Goal: Find specific page/section: Find specific page/section

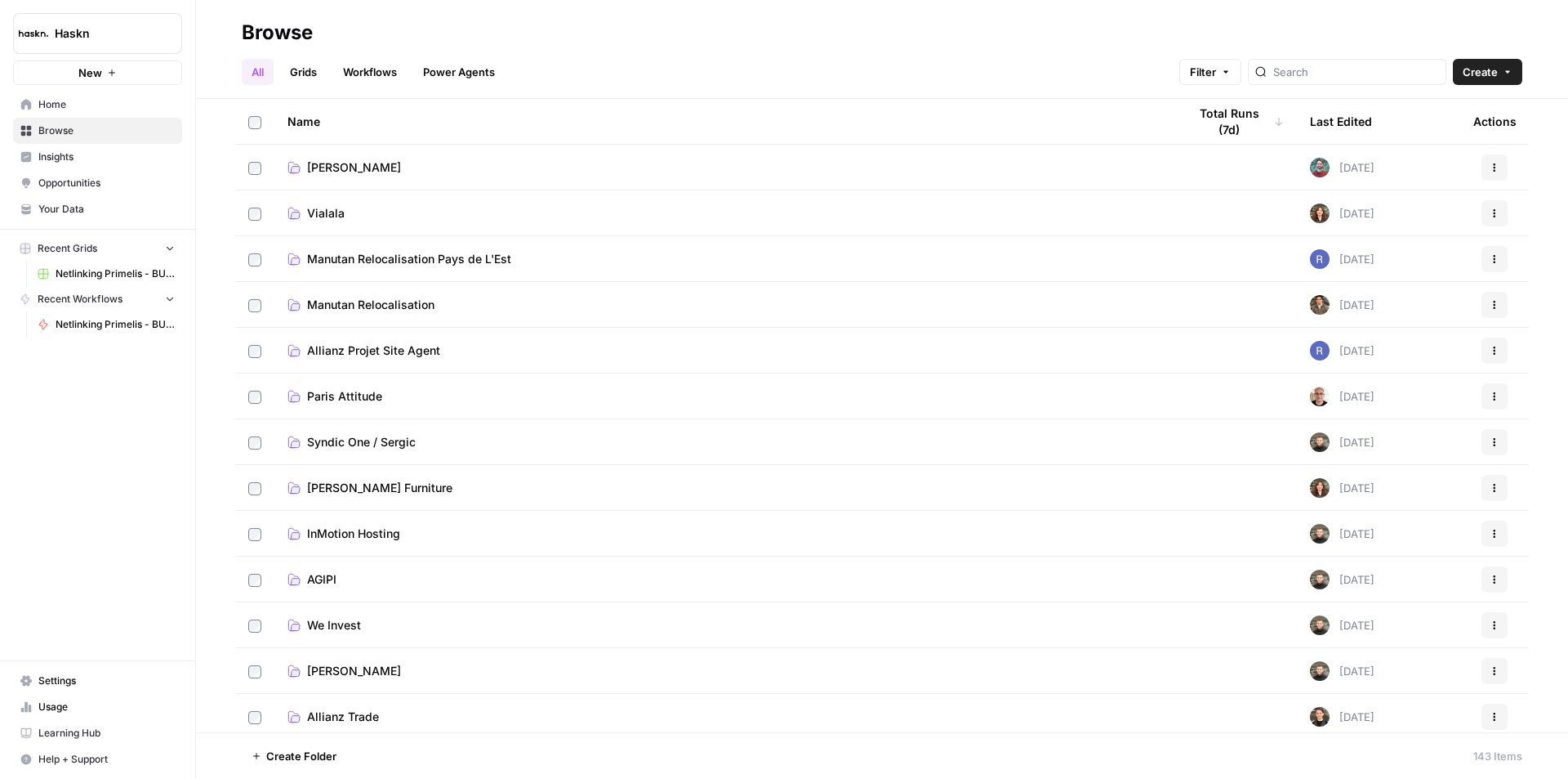
click at [103, 681] on span "Settings" at bounding box center [106, 680] width 136 height 15
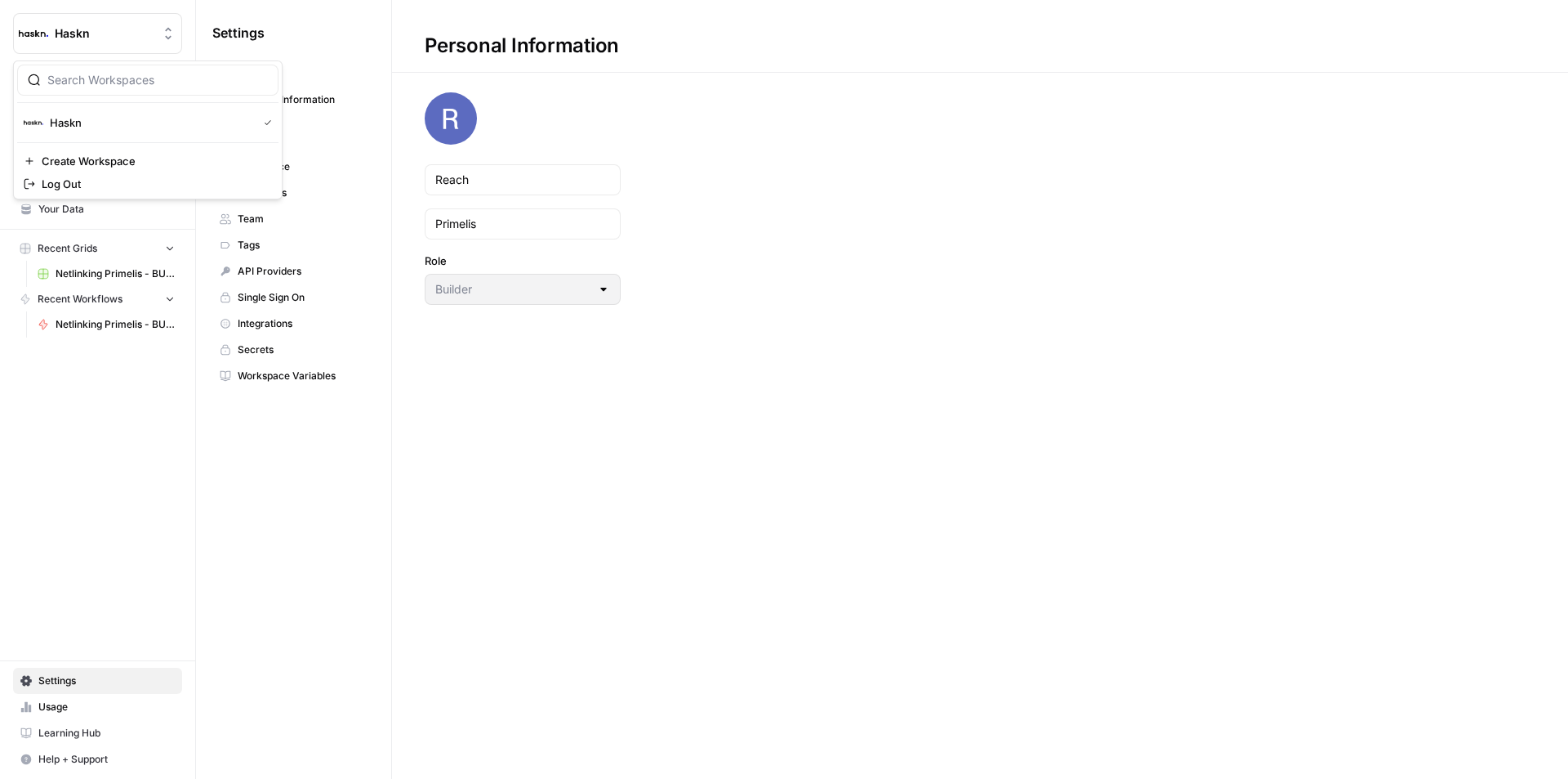
drag, startPoint x: 108, startPoint y: 43, endPoint x: 110, endPoint y: 52, distance: 9.2
click at [110, 52] on button "Haskn" at bounding box center [97, 33] width 169 height 41
click at [181, 523] on div "Haskn New Home Browse Insights Opportunities Your Data Recent Grids Netlinking …" at bounding box center [98, 389] width 195 height 779
click at [99, 56] on div "Haskn New" at bounding box center [98, 42] width 195 height 85
click at [23, 189] on button "Log Out" at bounding box center [148, 184] width 261 height 23
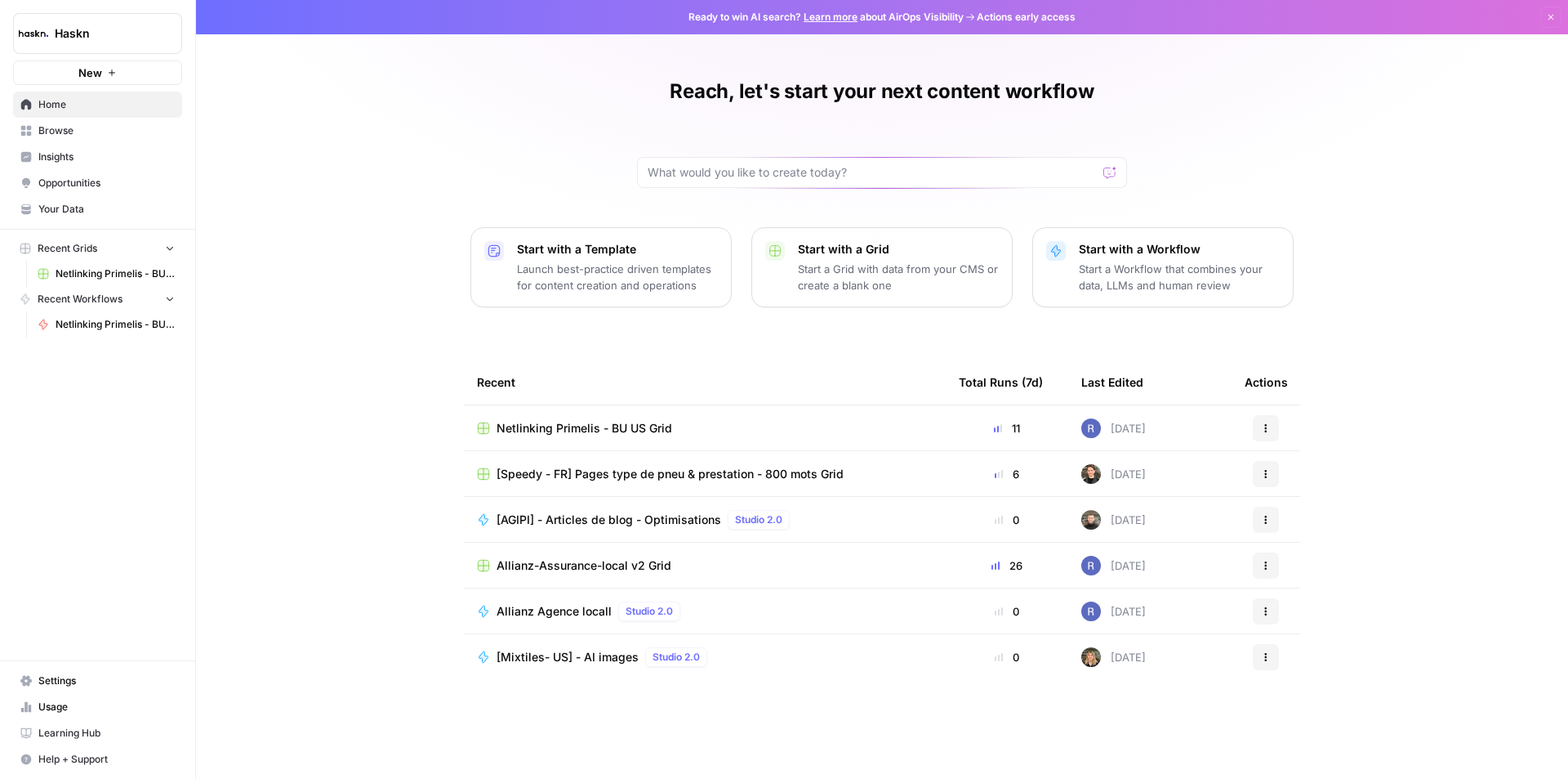
click at [124, 143] on link "Browse" at bounding box center [97, 131] width 169 height 26
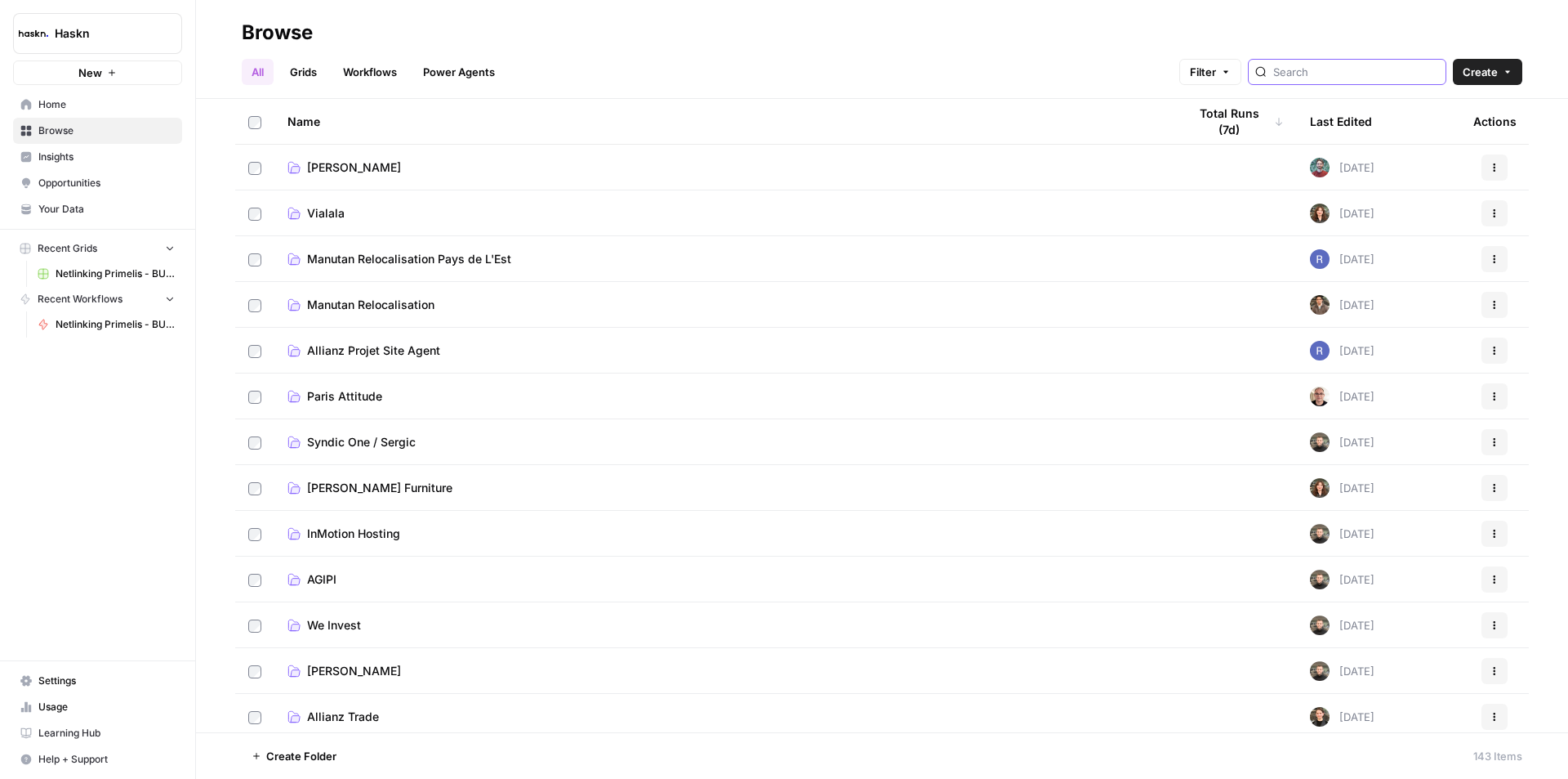
click at [1407, 65] on input "search" at bounding box center [1356, 72] width 166 height 16
type input "each"
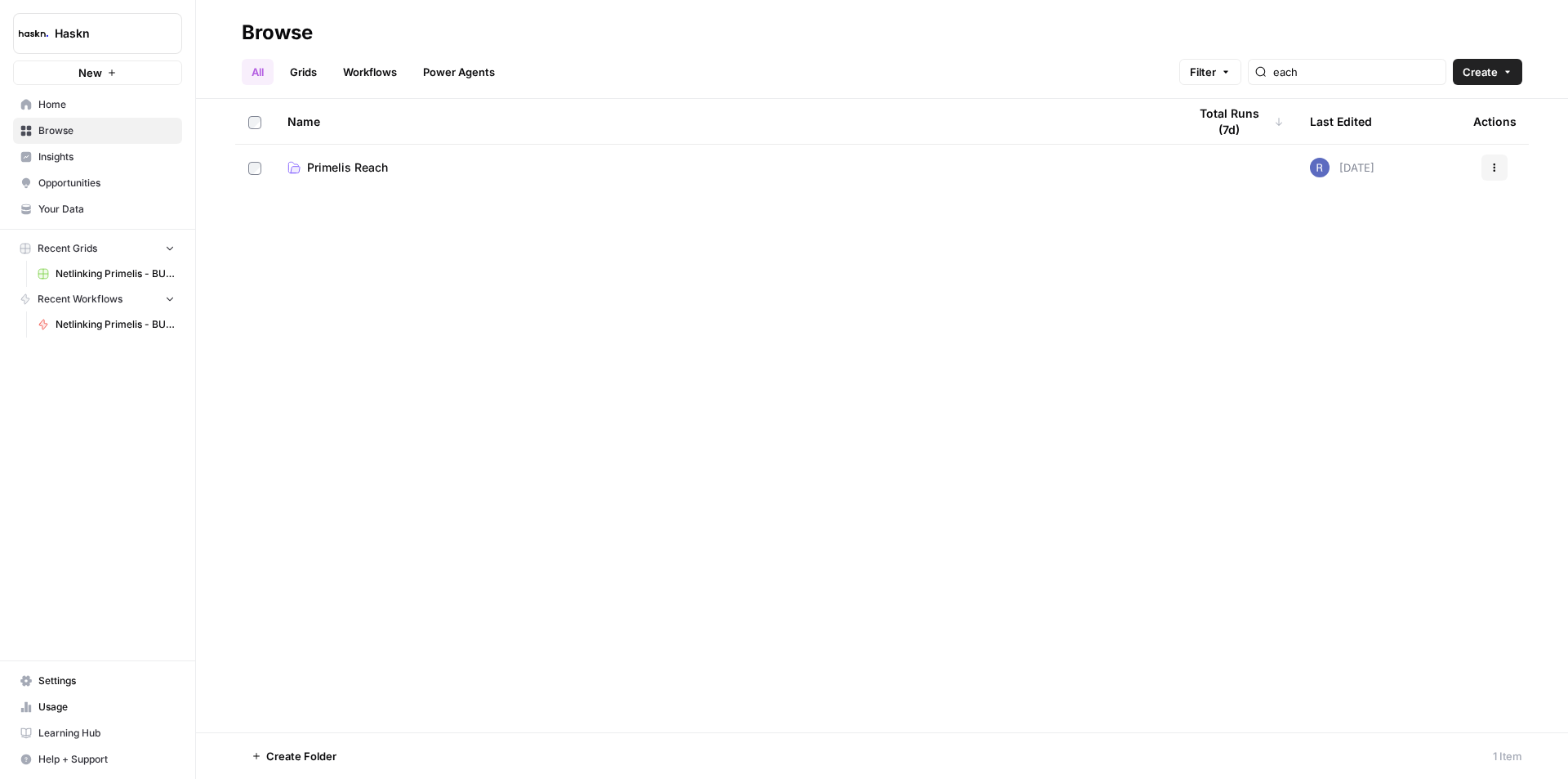
click at [343, 164] on span "Primelis Reach" at bounding box center [347, 167] width 81 height 16
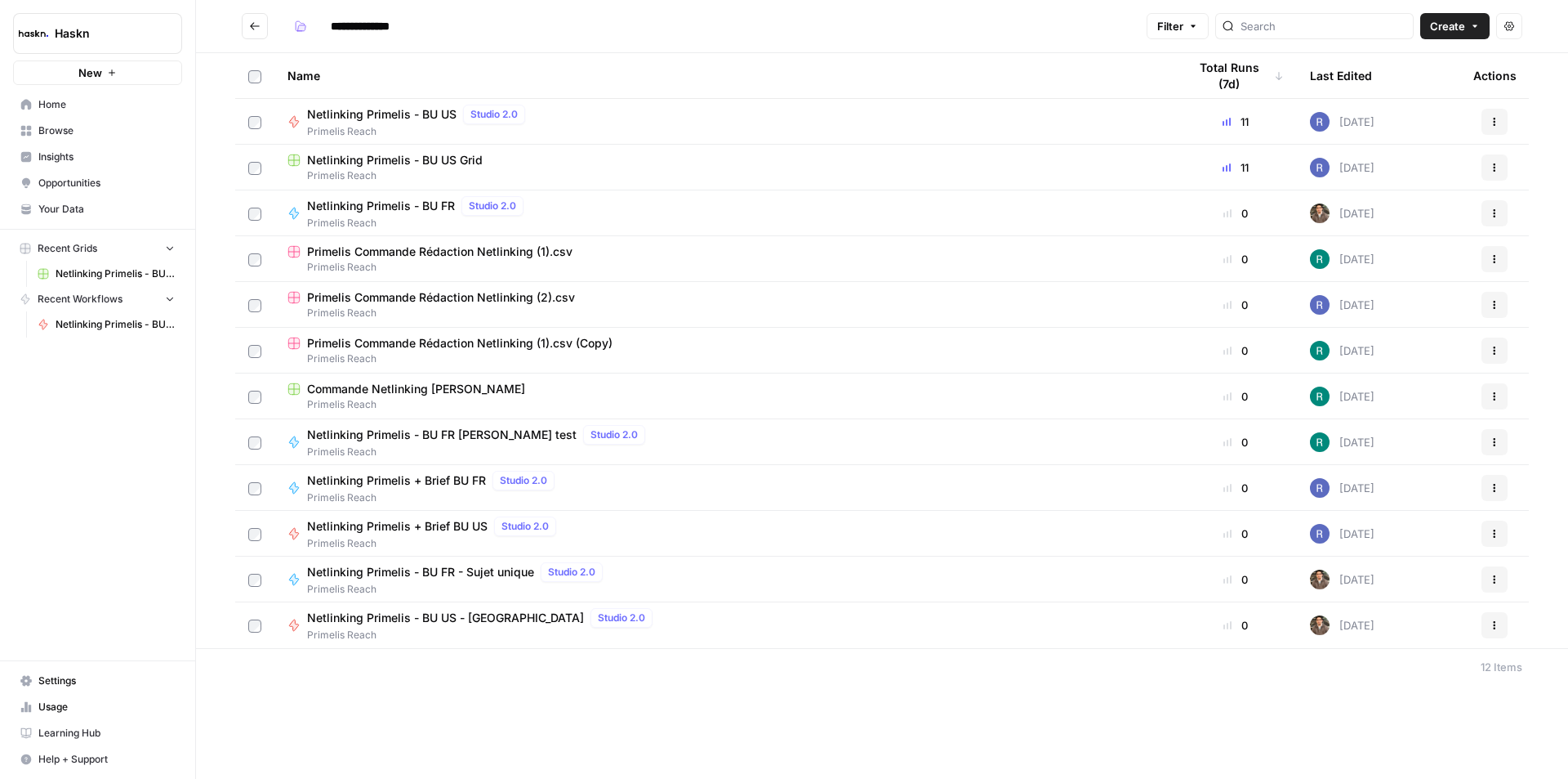
click at [407, 228] on span "Primelis Reach" at bounding box center [418, 223] width 223 height 15
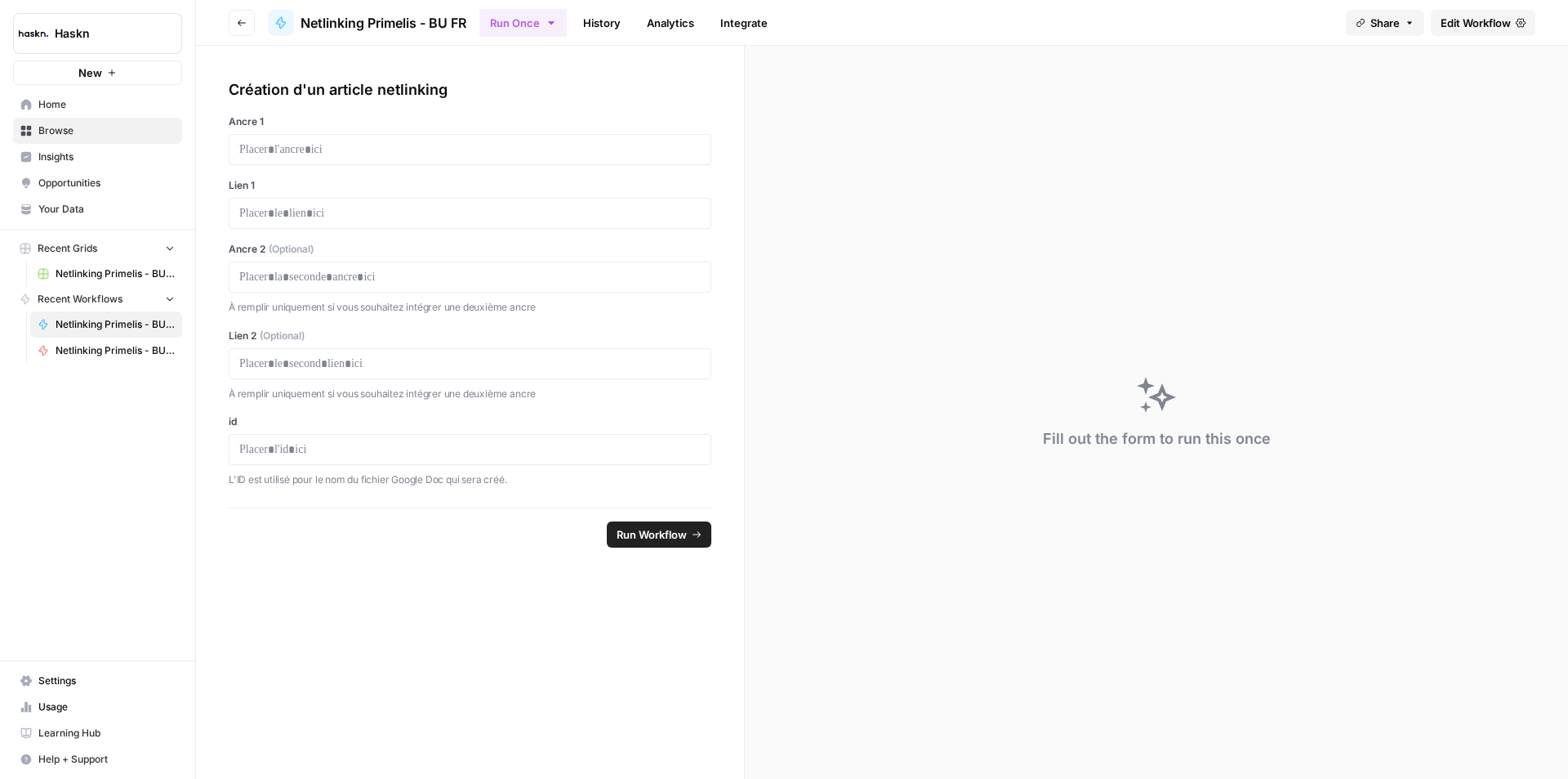
click at [554, 32] on button "Run Once" at bounding box center [523, 23] width 88 height 27
click at [613, 27] on link "History" at bounding box center [601, 23] width 57 height 26
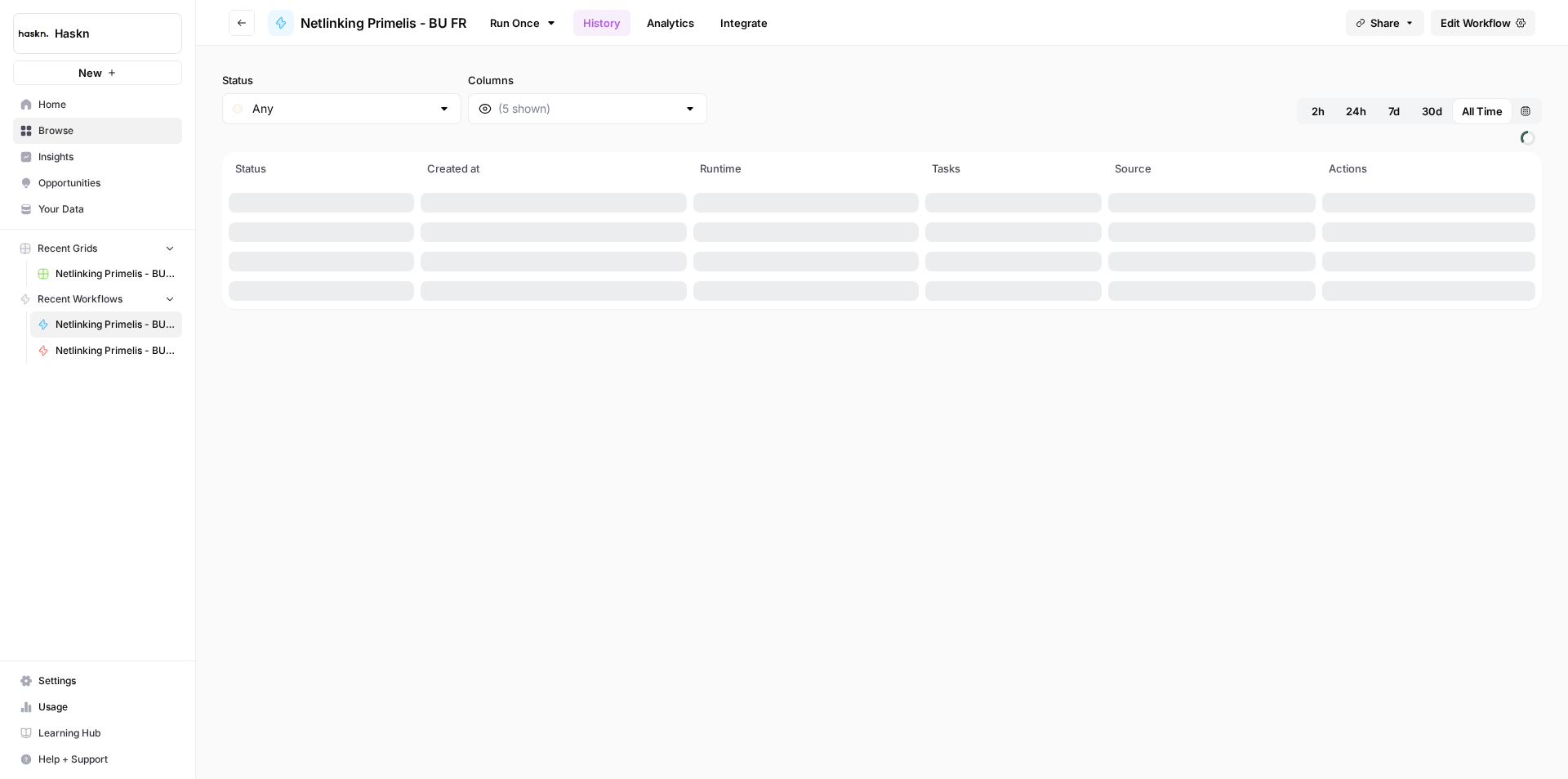
click at [661, 20] on link "Analytics" at bounding box center [670, 23] width 67 height 26
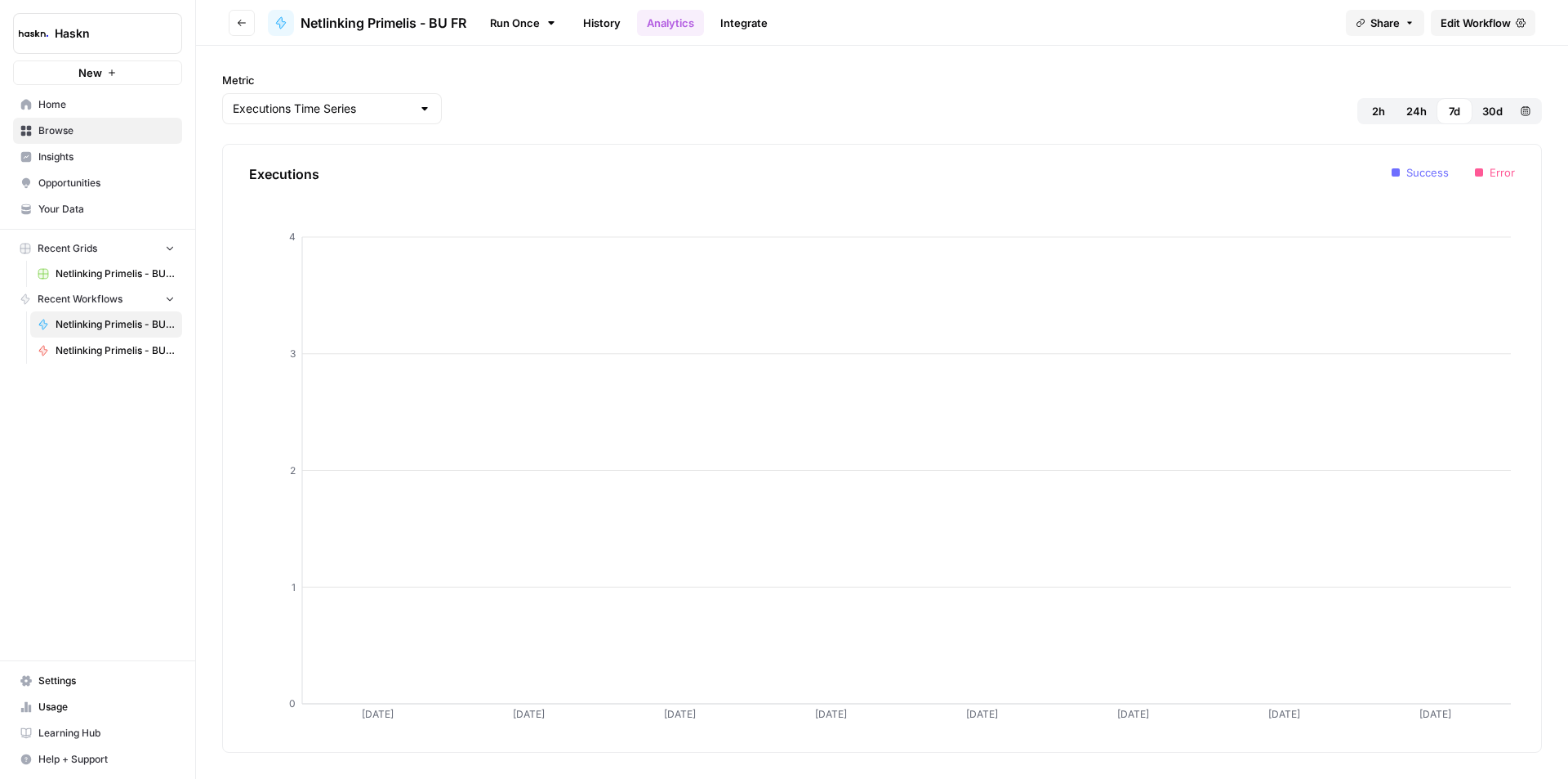
click at [623, 19] on link "History" at bounding box center [601, 23] width 57 height 26
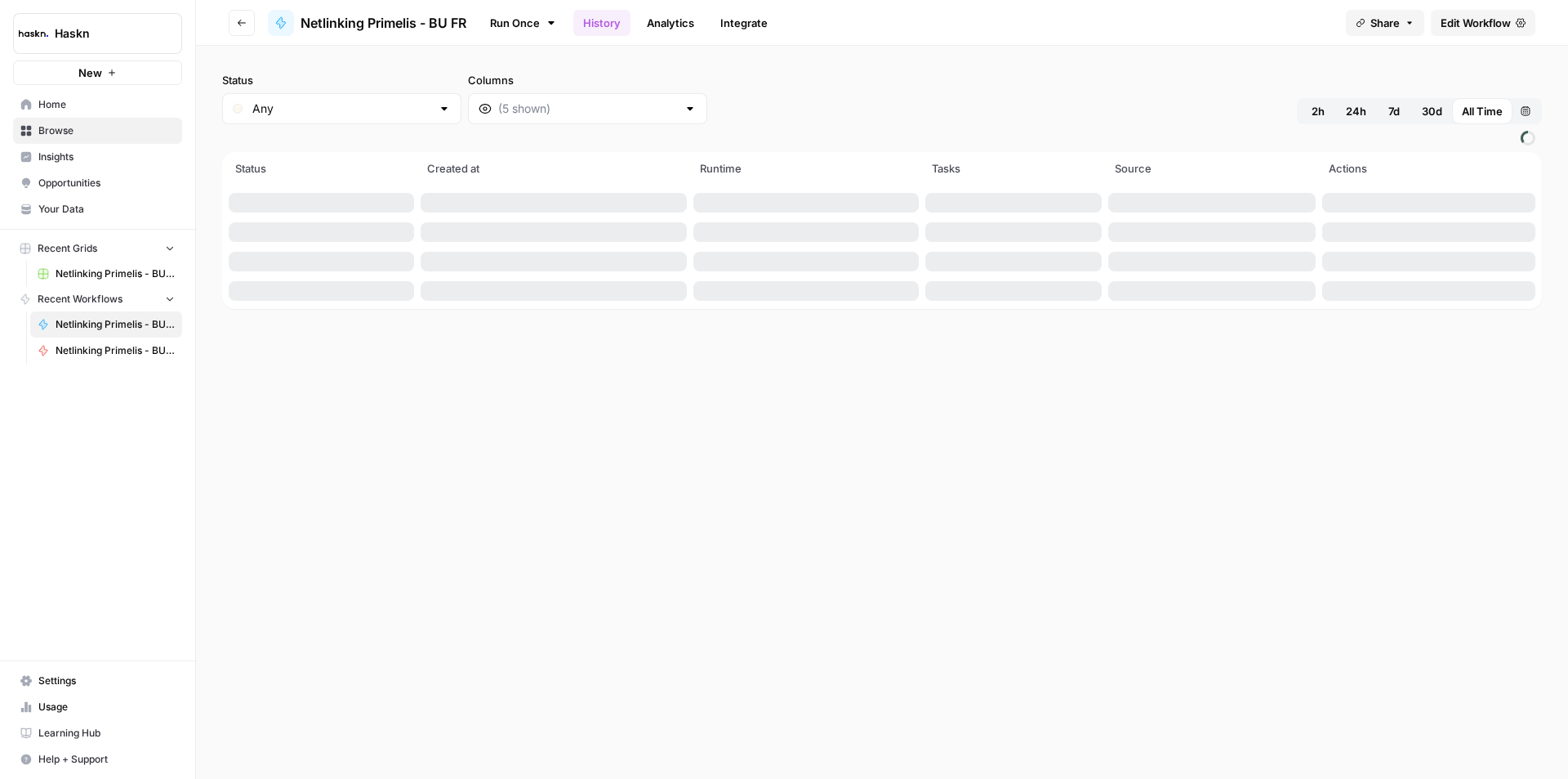
click at [748, 24] on link "Integrate" at bounding box center [743, 23] width 67 height 26
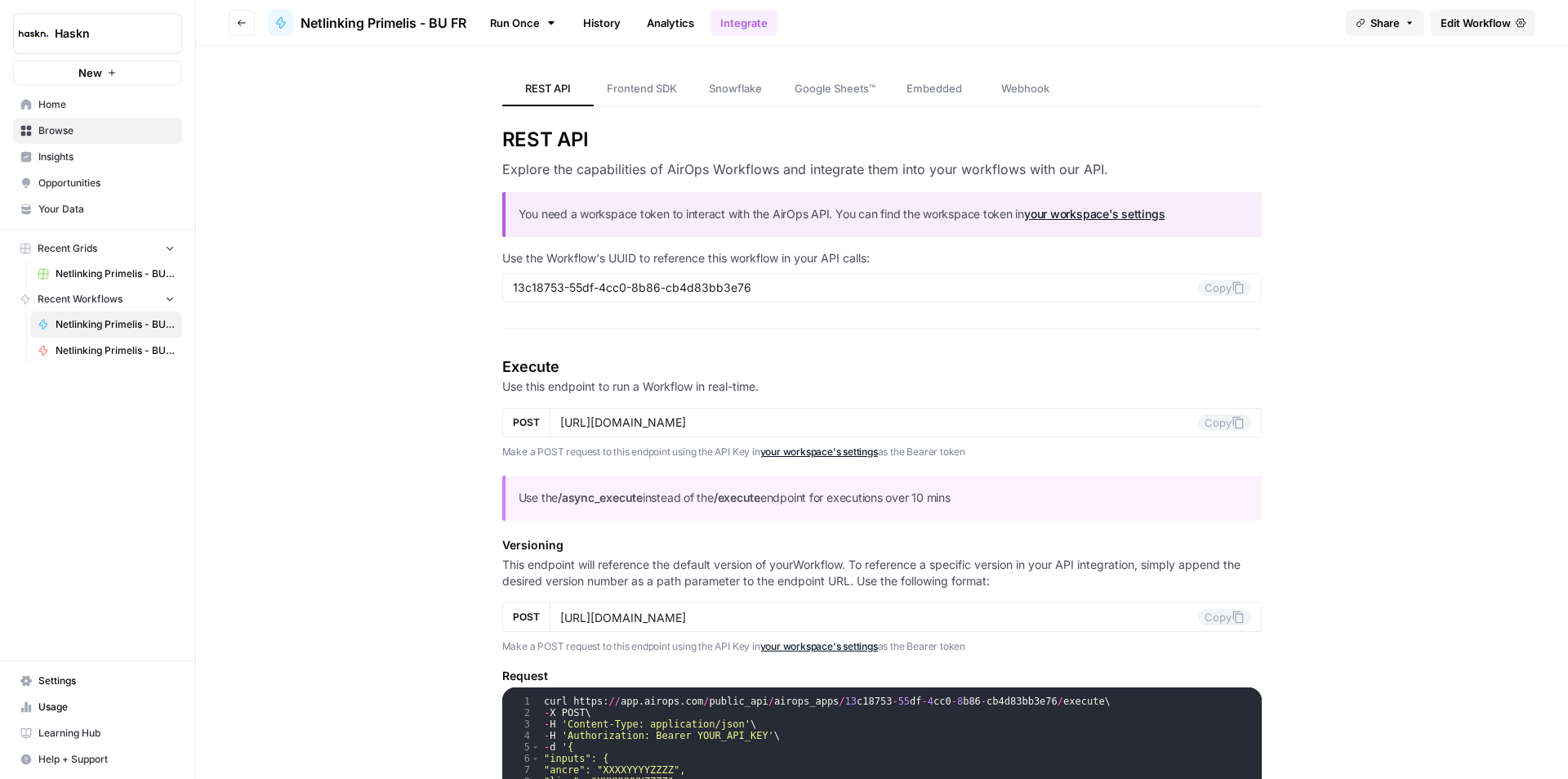
click at [230, 19] on button "Go back" at bounding box center [242, 23] width 26 height 26
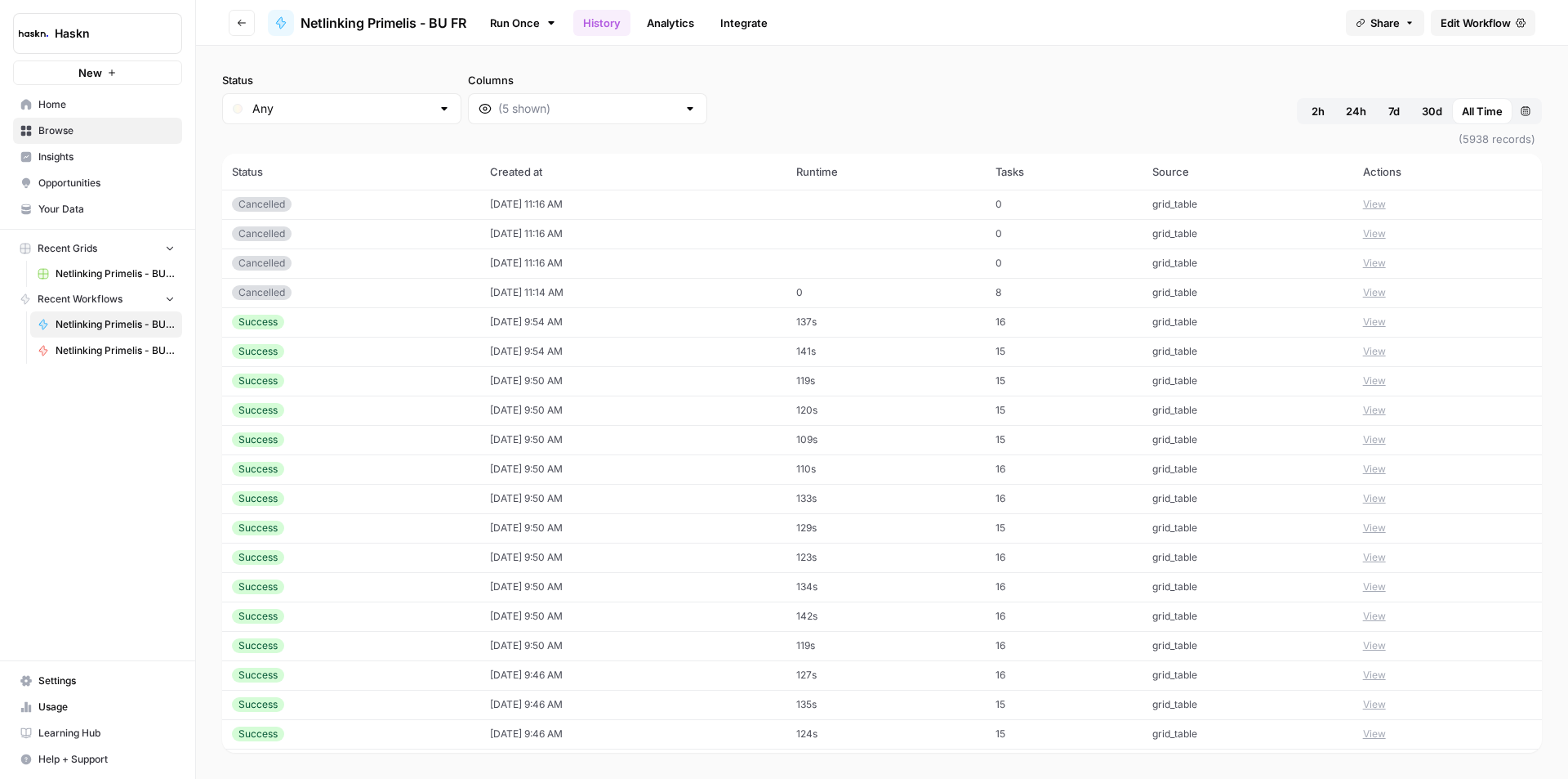
click at [251, 21] on button "Go back" at bounding box center [242, 23] width 26 height 26
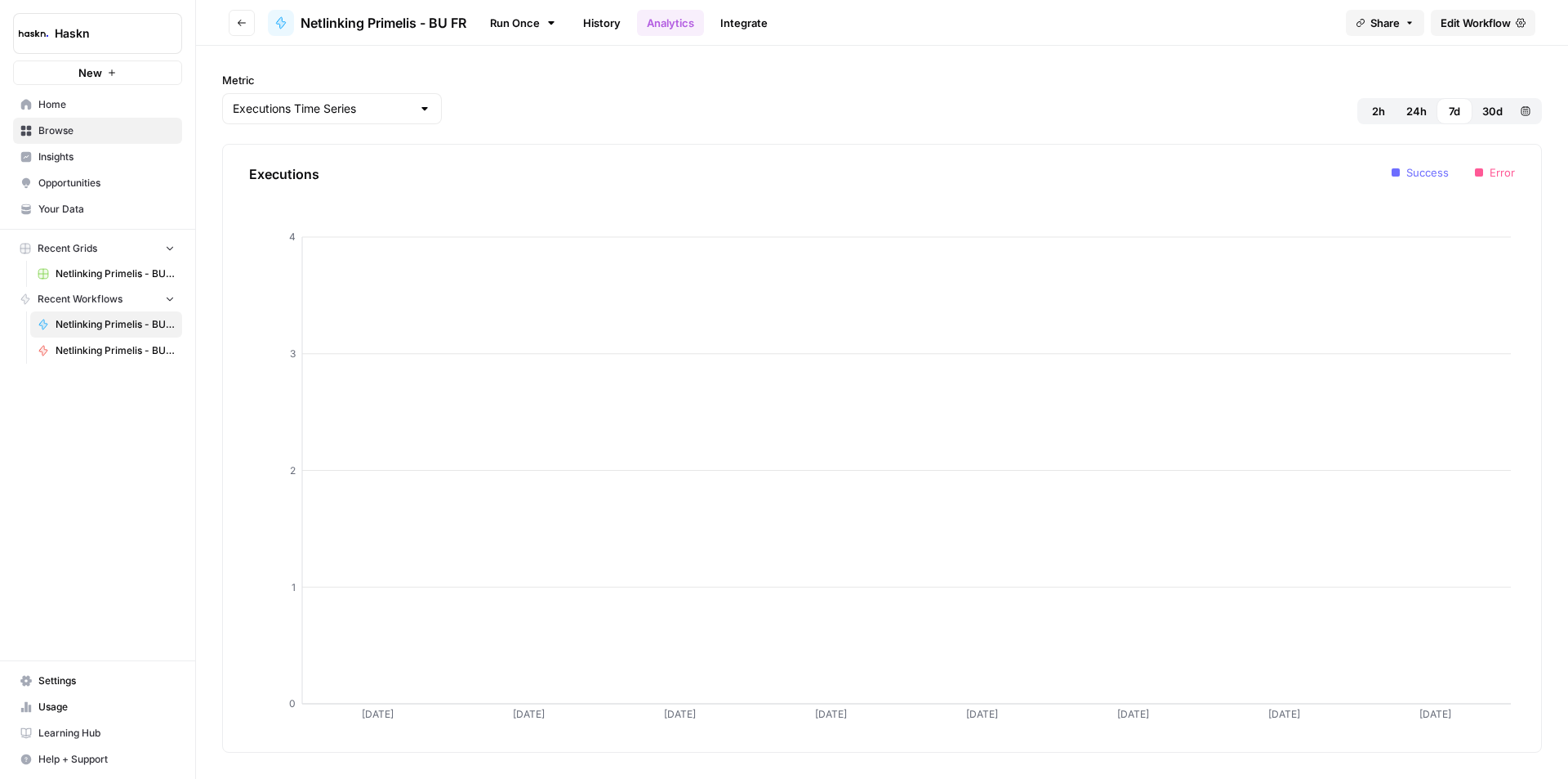
click at [251, 21] on button "Go back" at bounding box center [242, 23] width 26 height 26
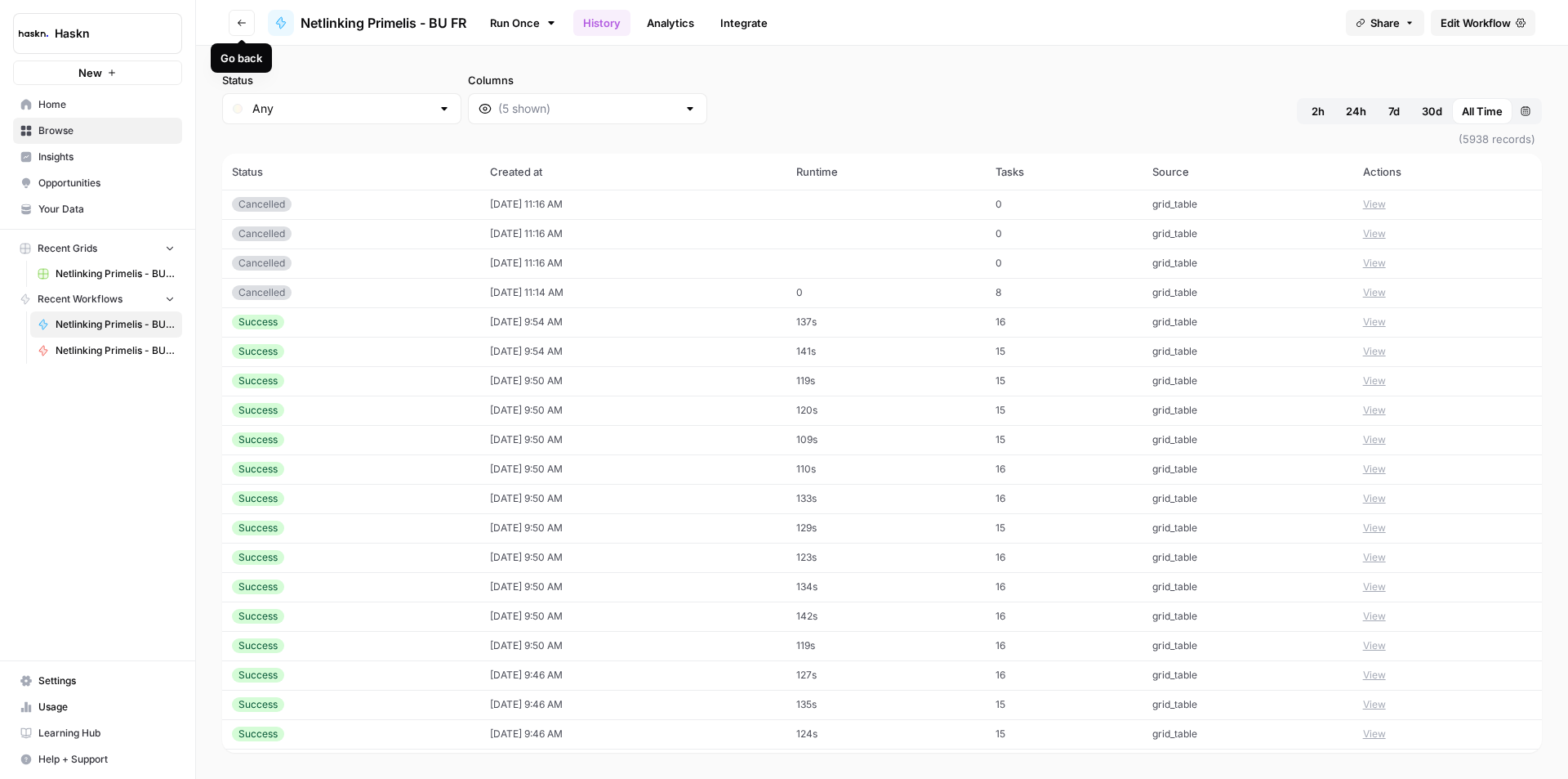
click at [248, 21] on button "Go back" at bounding box center [242, 23] width 26 height 26
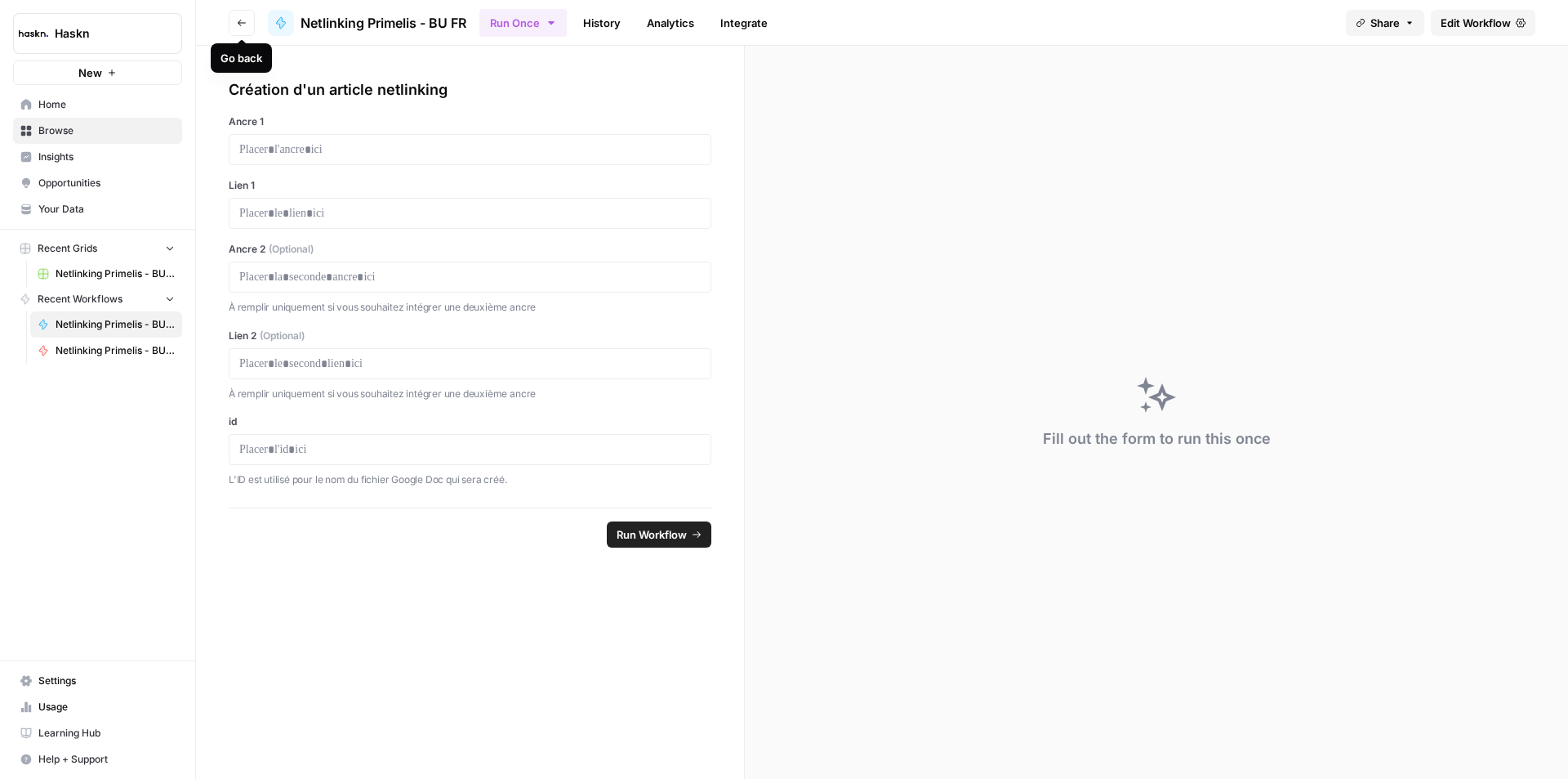
click at [246, 26] on icon "button" at bounding box center [241, 23] width 10 height 10
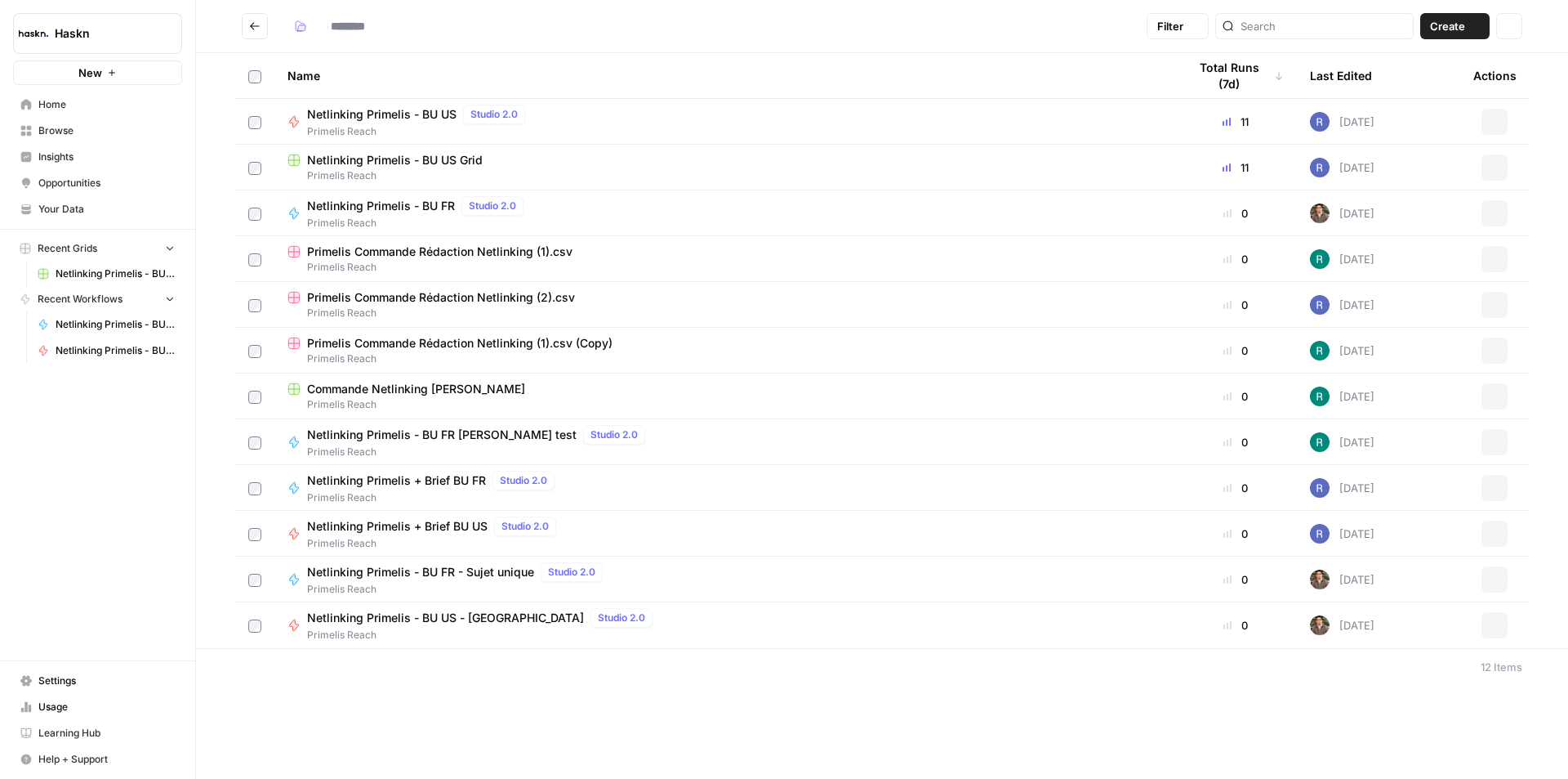
type input "**********"
click at [426, 580] on div "Netlinking Primelis - BU FR - Sujet unique Studio 2.0" at bounding box center [457, 572] width 302 height 19
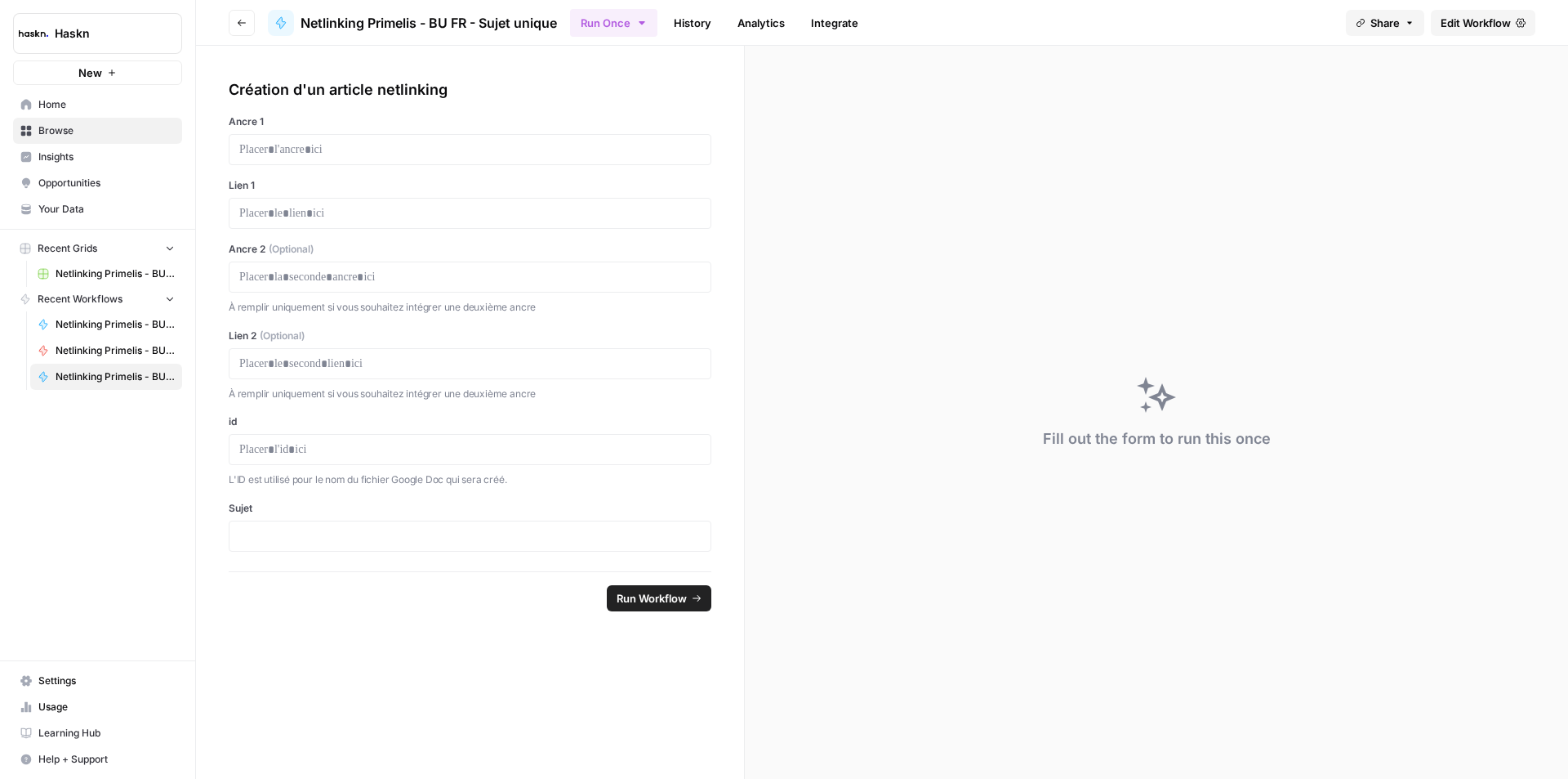
click at [244, 19] on icon "button" at bounding box center [241, 23] width 10 height 10
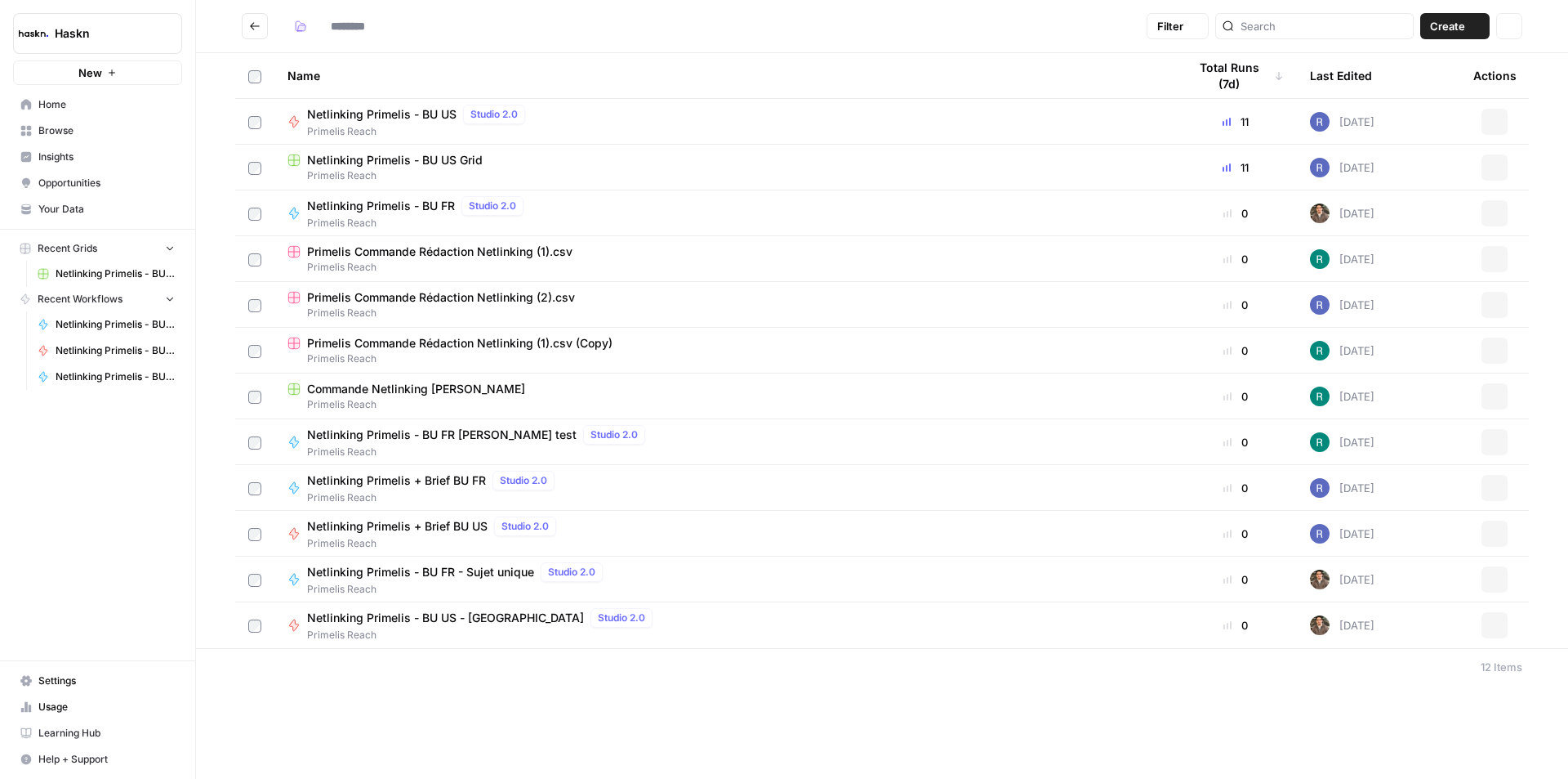
type input "**********"
click at [322, 403] on span "Primelis Reach" at bounding box center [724, 405] width 873 height 15
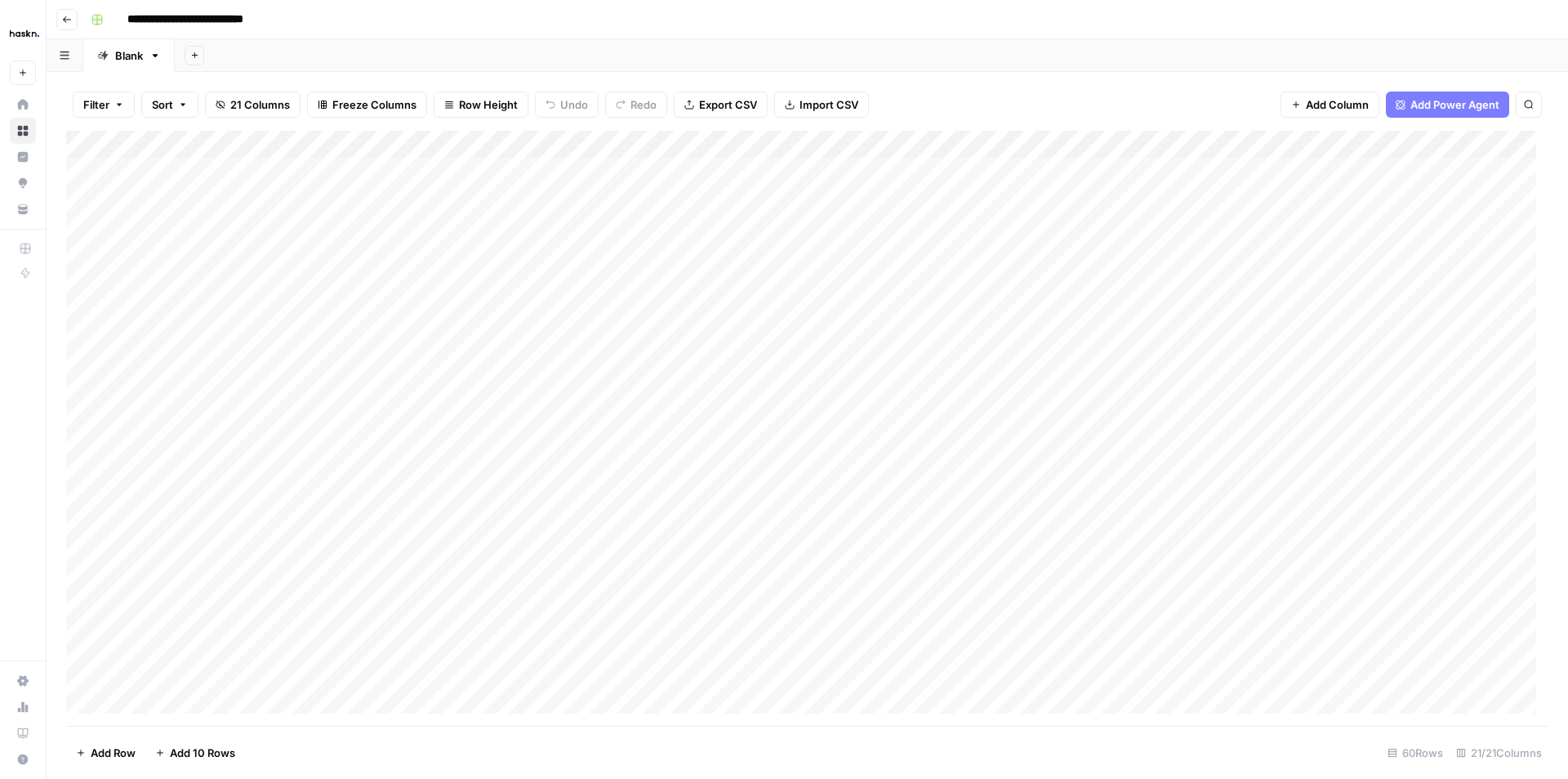
click at [70, 16] on icon "button" at bounding box center [67, 19] width 10 height 10
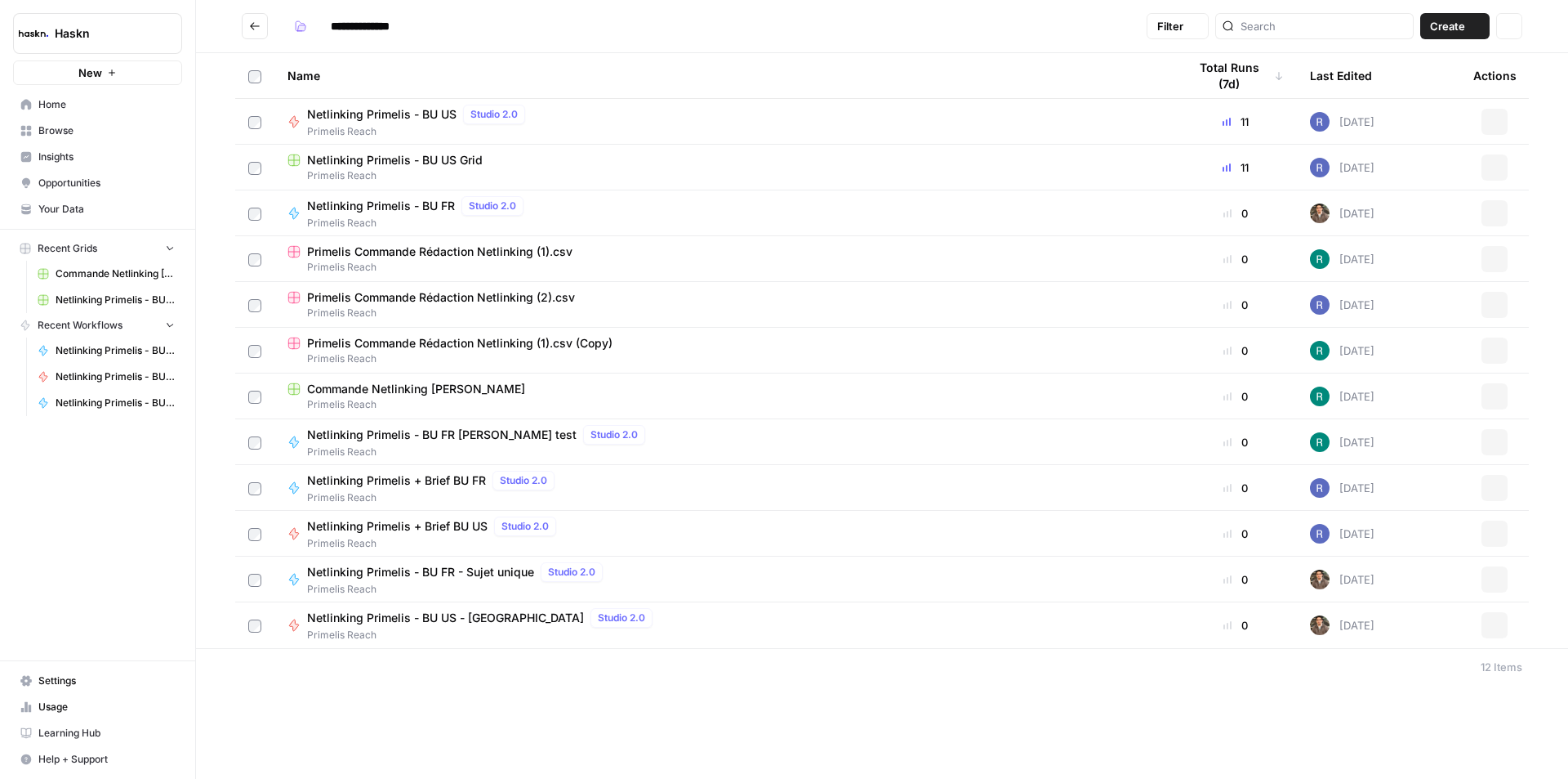
type input "**********"
click at [1274, 74] on icon at bounding box center [1279, 76] width 10 height 10
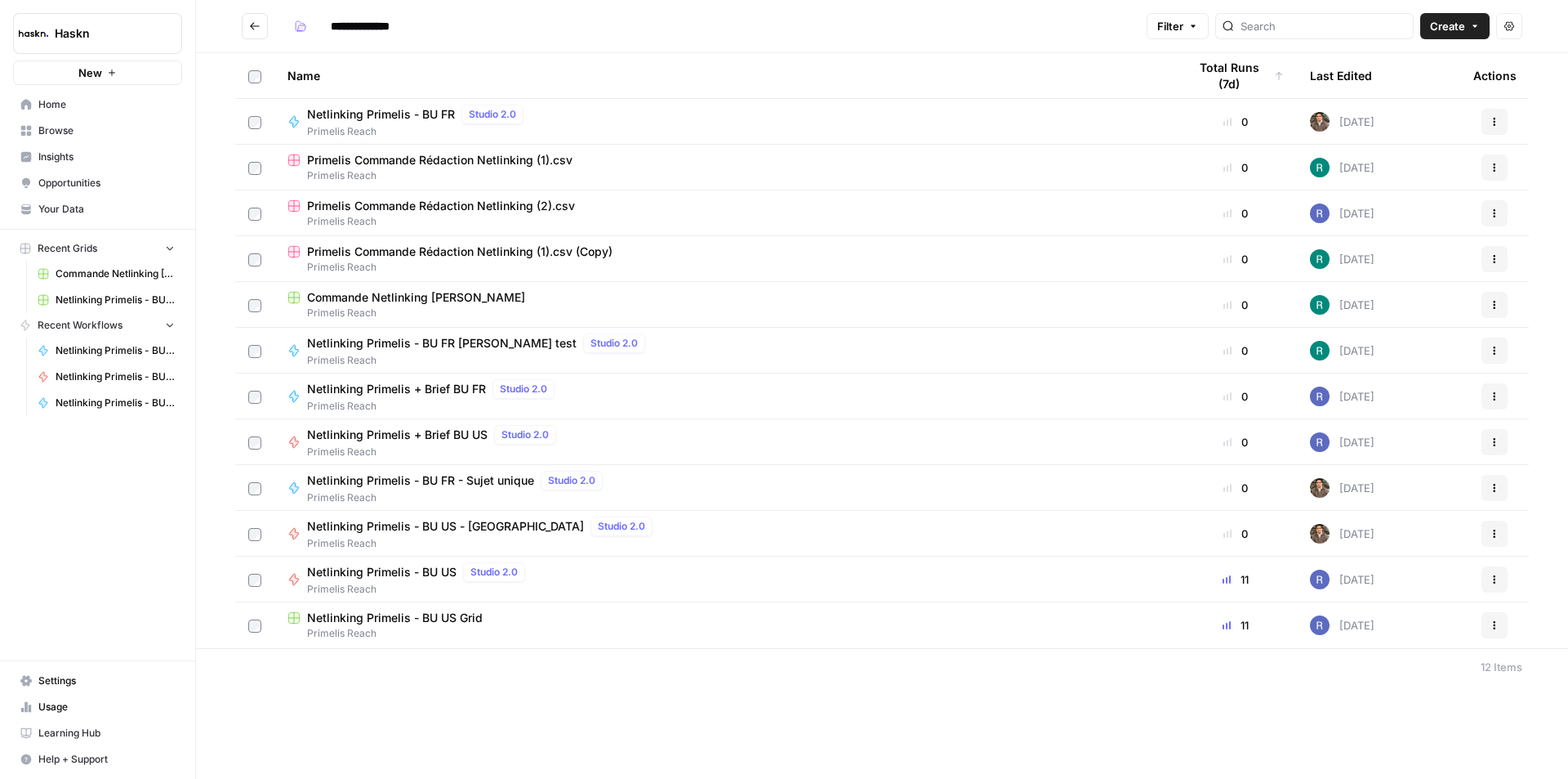
click at [1274, 74] on icon at bounding box center [1279, 76] width 10 height 10
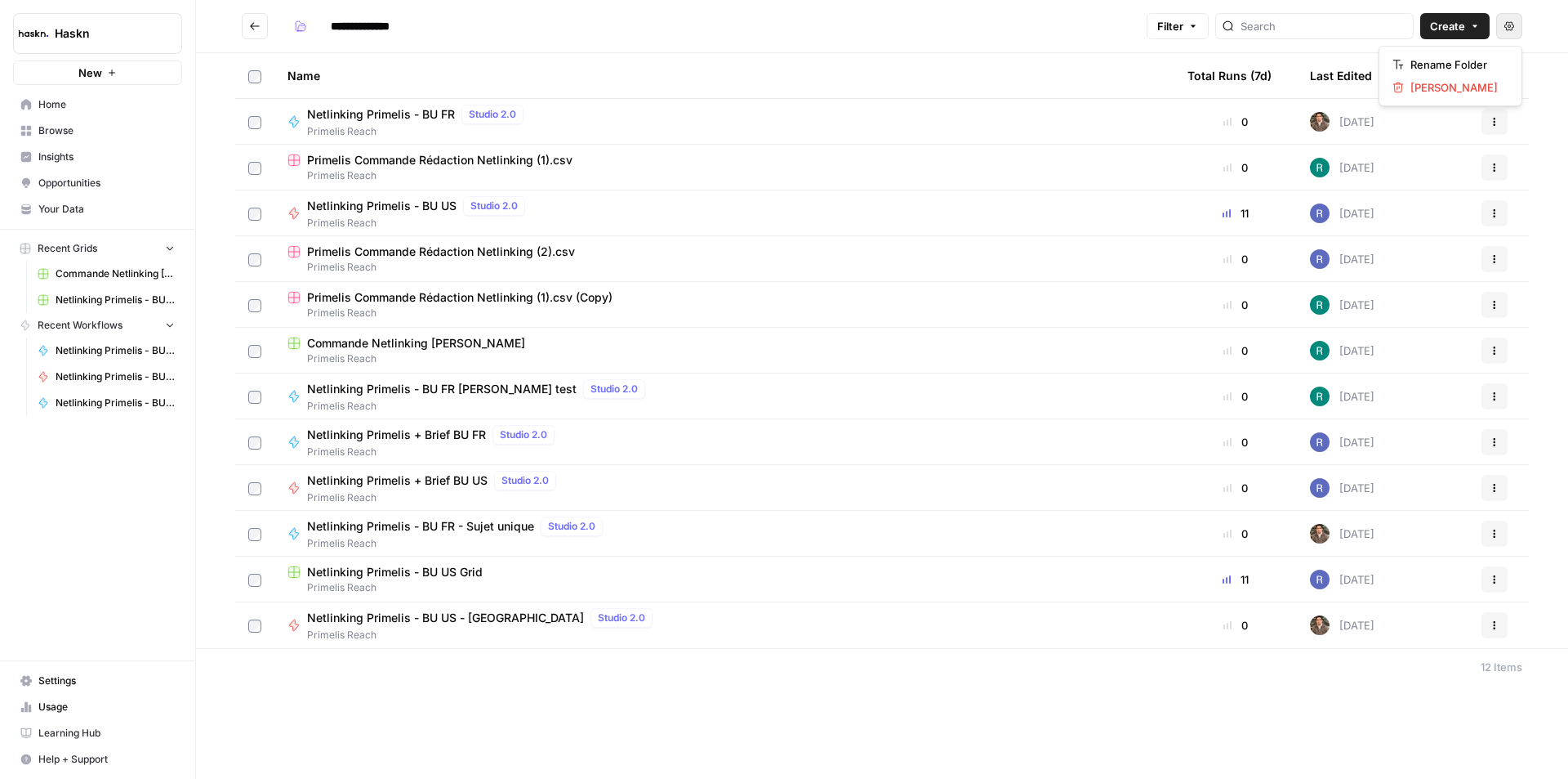
click at [1520, 27] on button "Actions" at bounding box center [1509, 26] width 26 height 26
click at [1540, 28] on header "**********" at bounding box center [882, 26] width 1372 height 53
click at [860, 247] on div "Primelis Commande Rédaction Netlinking (2).csv" at bounding box center [724, 252] width 873 height 16
